Goal: Obtain resource: Download file/media

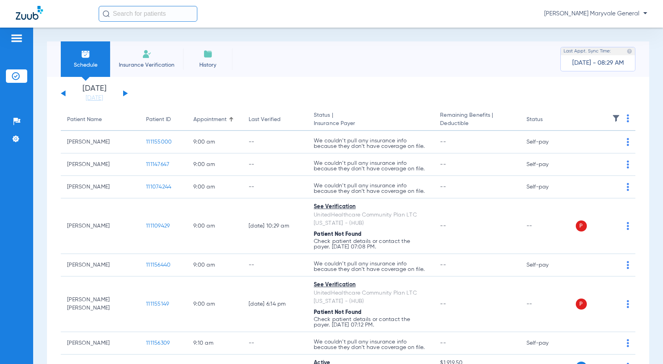
click at [145, 16] on input "text" at bounding box center [148, 14] width 99 height 16
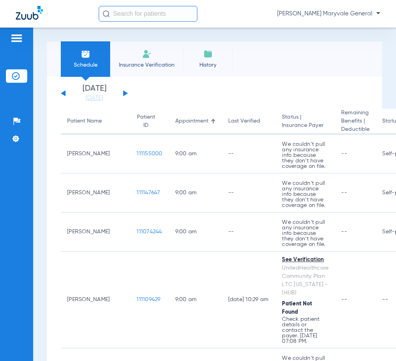
click at [119, 18] on input "text" at bounding box center [148, 14] width 99 height 16
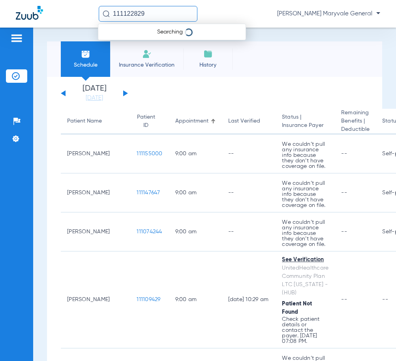
type input "111122829"
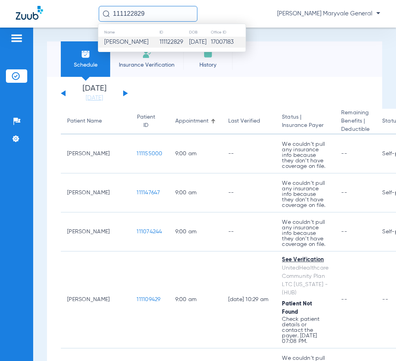
click at [160, 41] on td "111122829" at bounding box center [174, 42] width 30 height 11
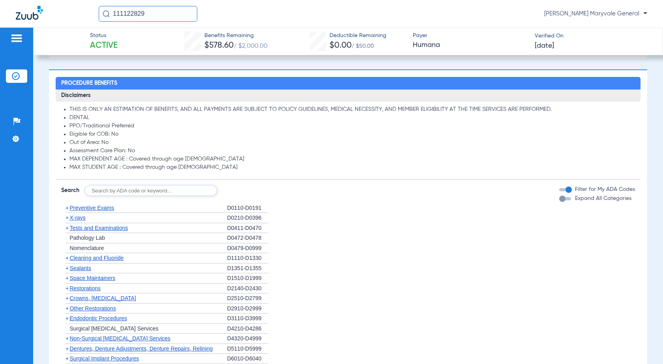
scroll to position [6, 0]
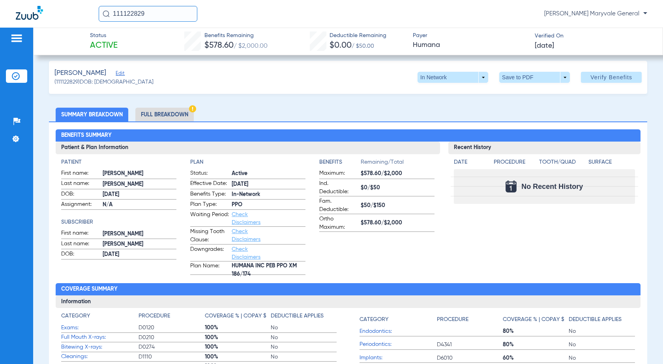
click at [179, 109] on li "Full Breakdown" at bounding box center [164, 115] width 58 height 14
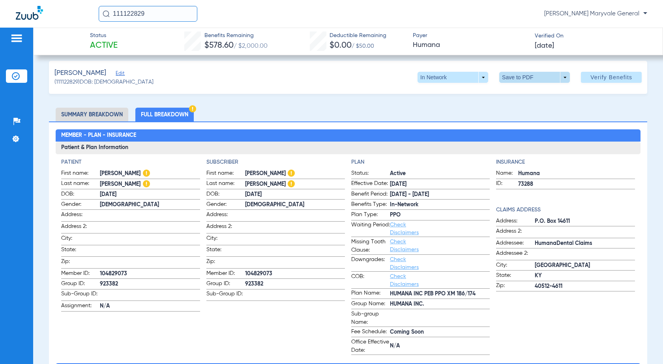
click at [530, 77] on span at bounding box center [534, 77] width 19 height 19
click at [527, 95] on span "Save to PDF" at bounding box center [531, 93] width 31 height 6
click at [580, 47] on div "Creating PDF" at bounding box center [594, 50] width 91 height 8
